Goal: Register for event/course

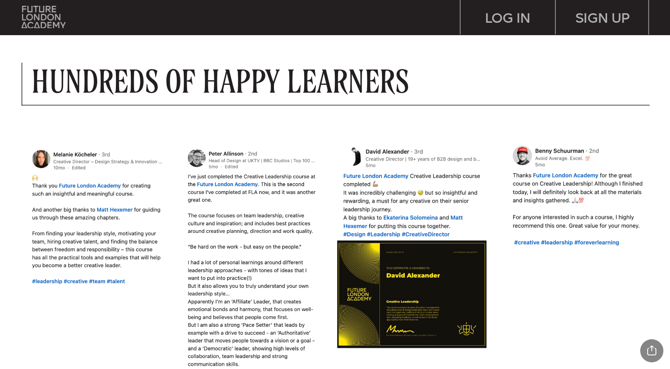
scroll to position [661, 0]
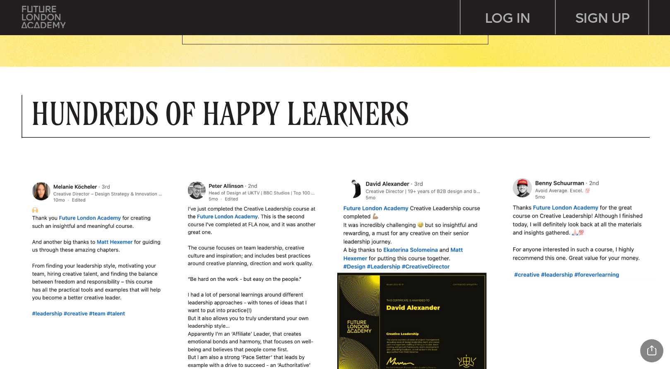
click at [55, 13] on img at bounding box center [44, 17] width 44 height 22
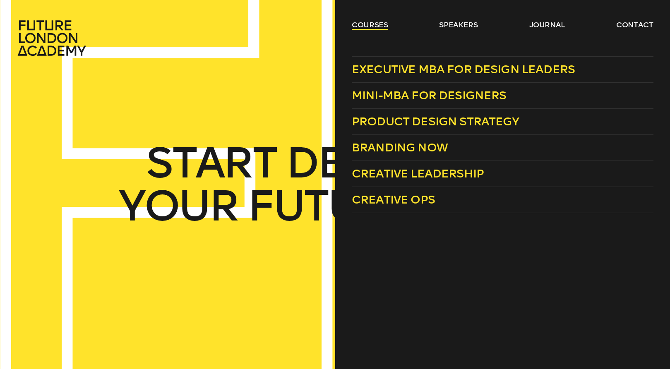
click at [362, 29] on link "courses" at bounding box center [370, 25] width 36 height 10
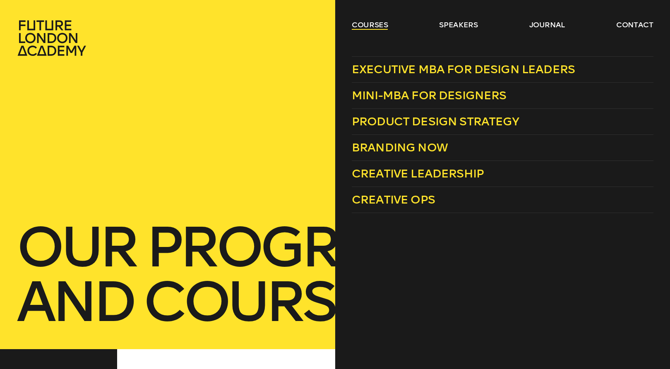
click at [373, 25] on link "courses" at bounding box center [370, 25] width 36 height 10
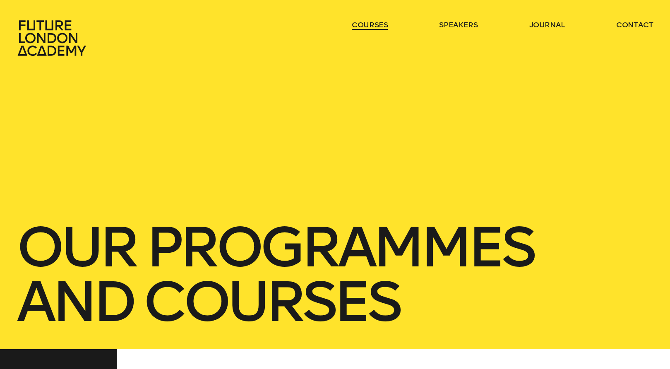
click at [373, 25] on link "courses" at bounding box center [370, 25] width 36 height 10
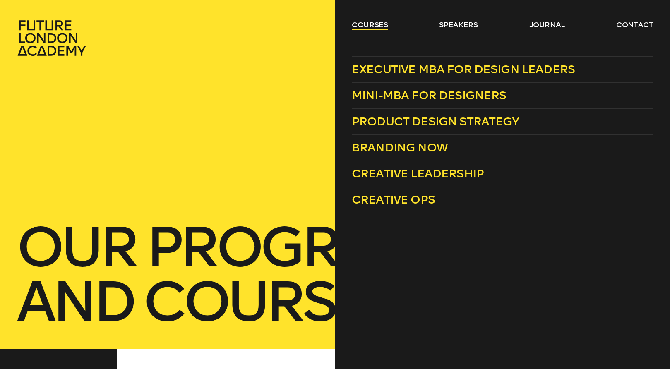
click at [376, 26] on link "courses" at bounding box center [370, 25] width 36 height 10
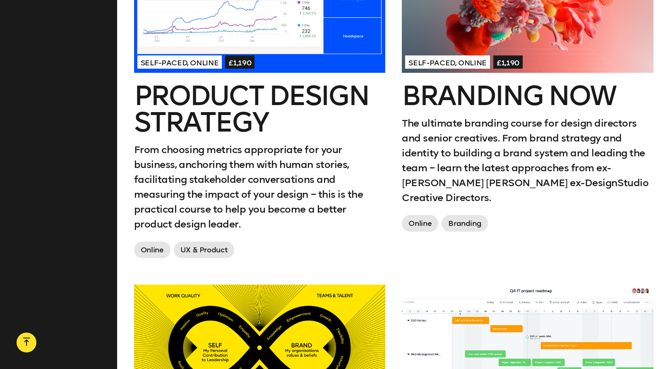
scroll to position [839, 0]
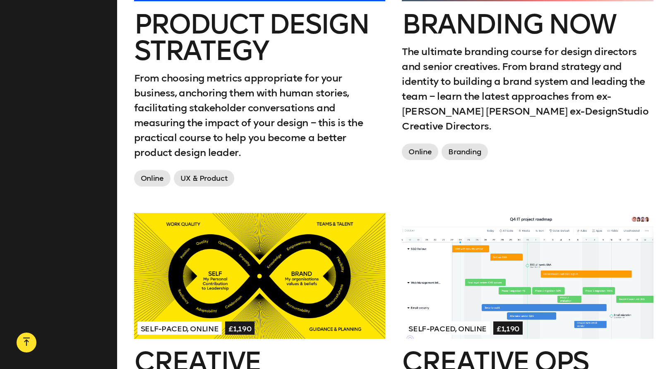
click at [441, 23] on h2 "Branding Now" at bounding box center [527, 24] width 251 height 26
